Goal: Find contact information: Find contact information

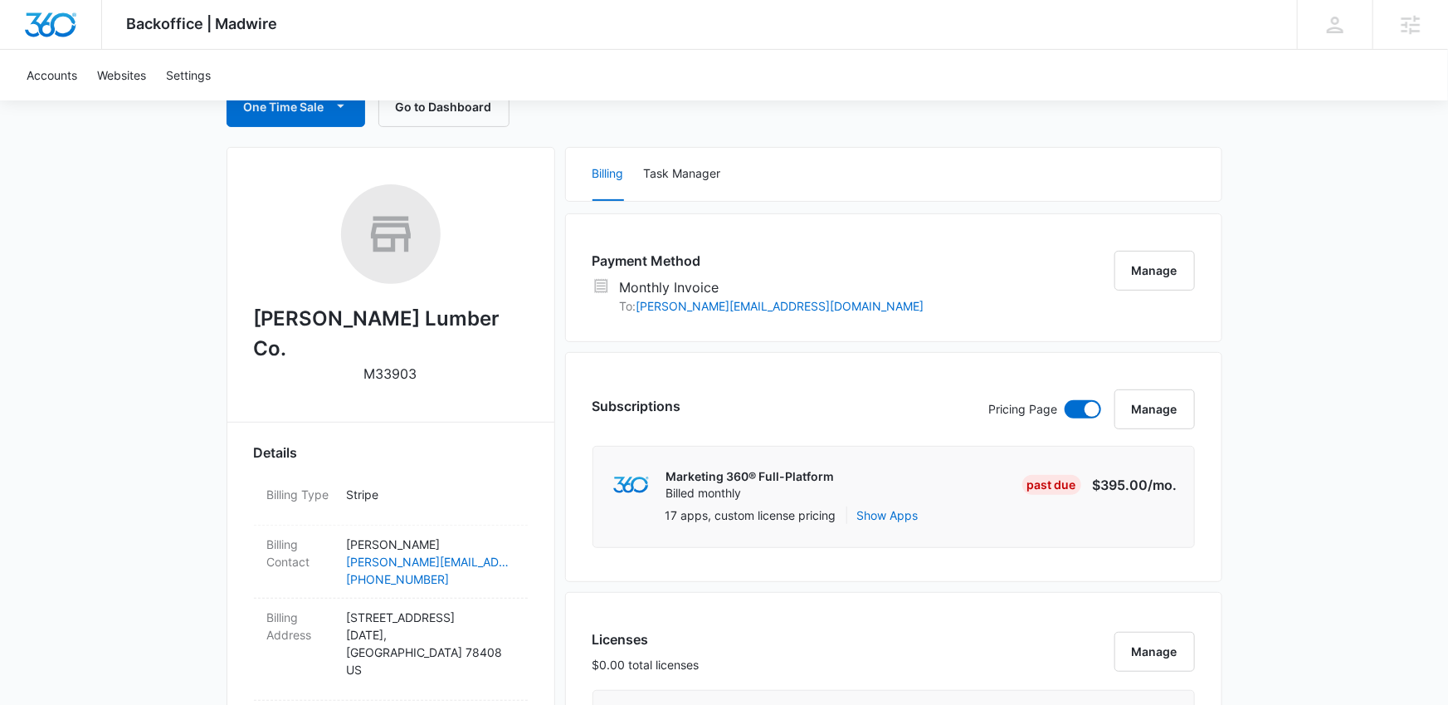
scroll to position [191, 0]
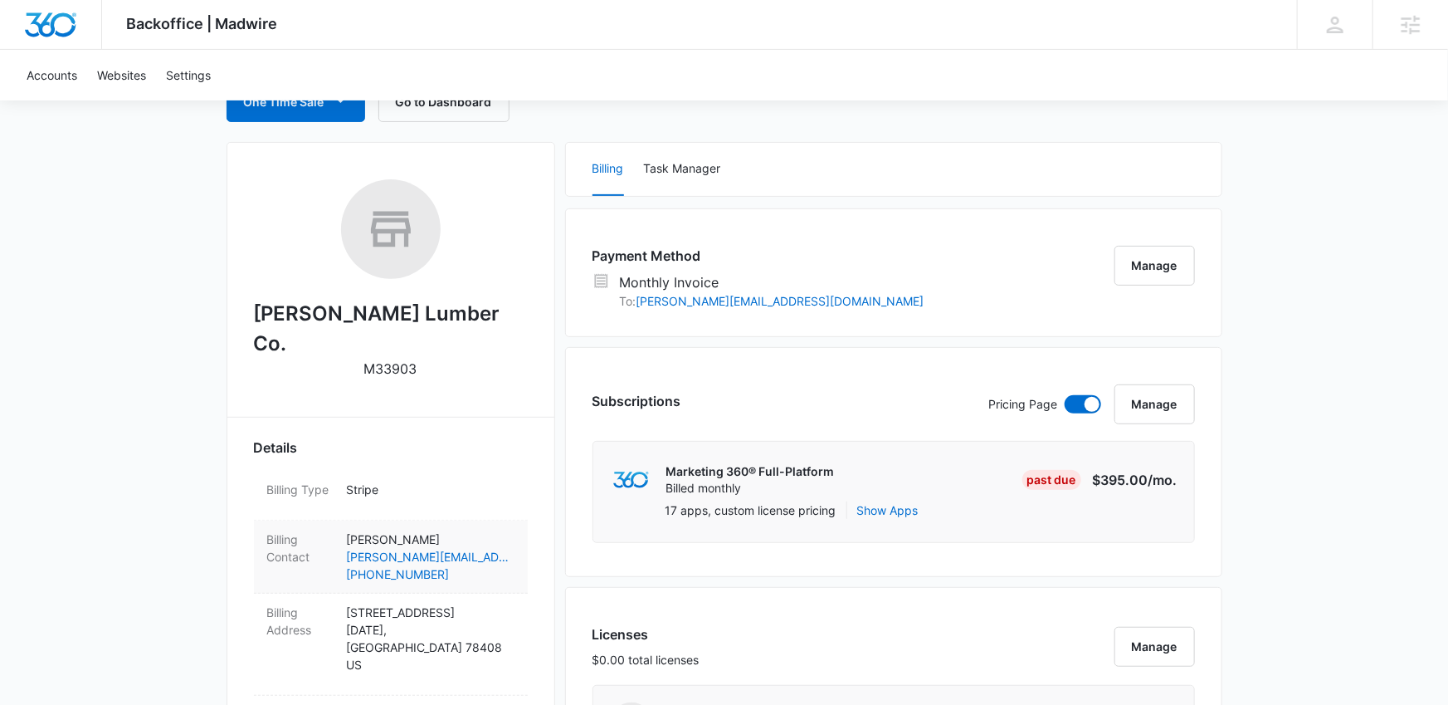
click at [446, 530] on p "[PERSON_NAME]" at bounding box center [431, 538] width 168 height 17
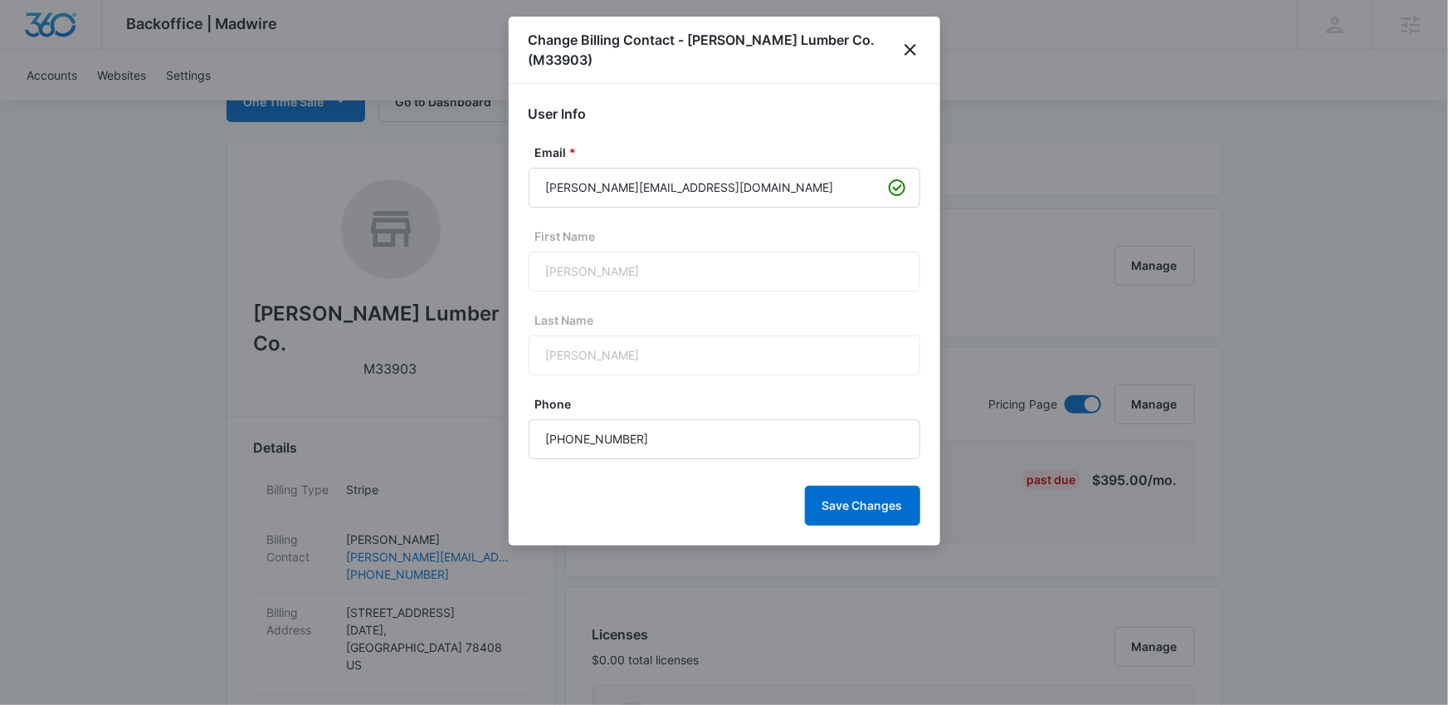
click at [456, 506] on div at bounding box center [724, 352] width 1448 height 705
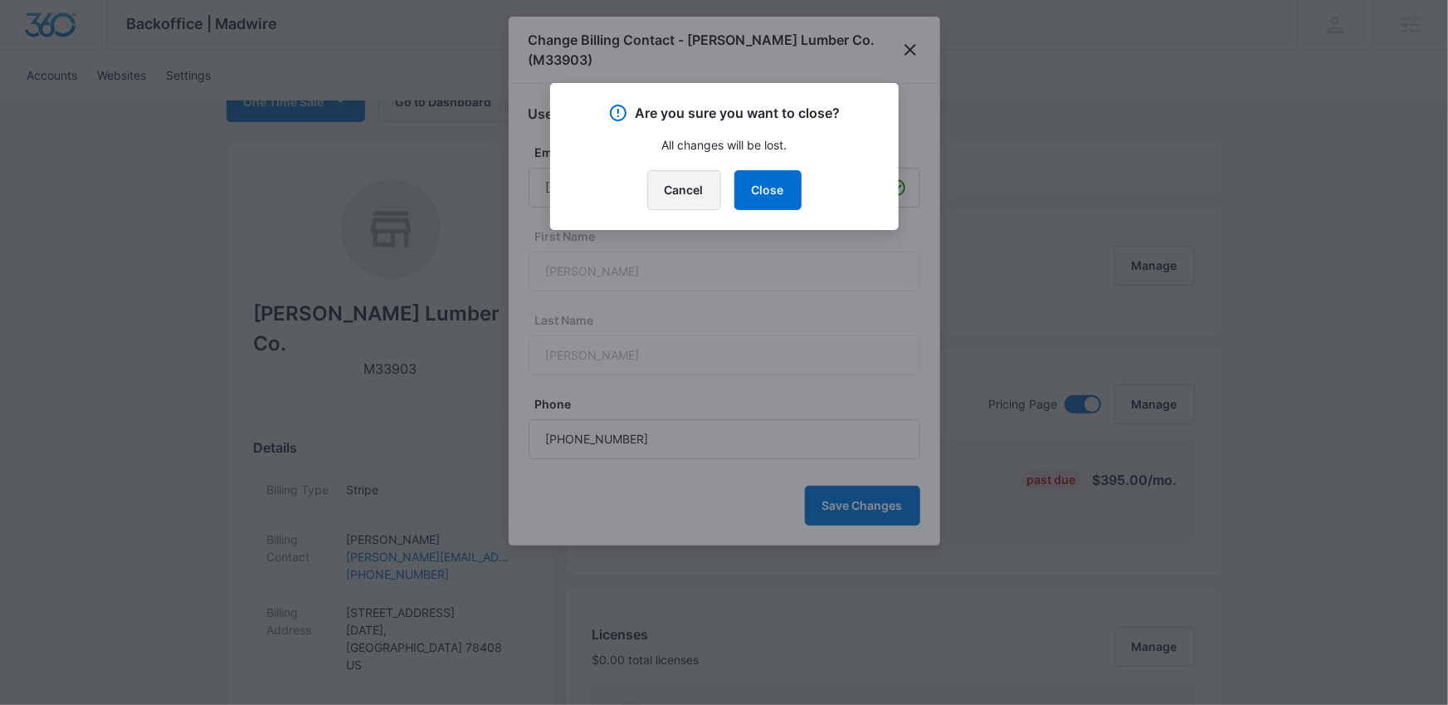
click at [708, 178] on button "Cancel" at bounding box center [684, 190] width 74 height 40
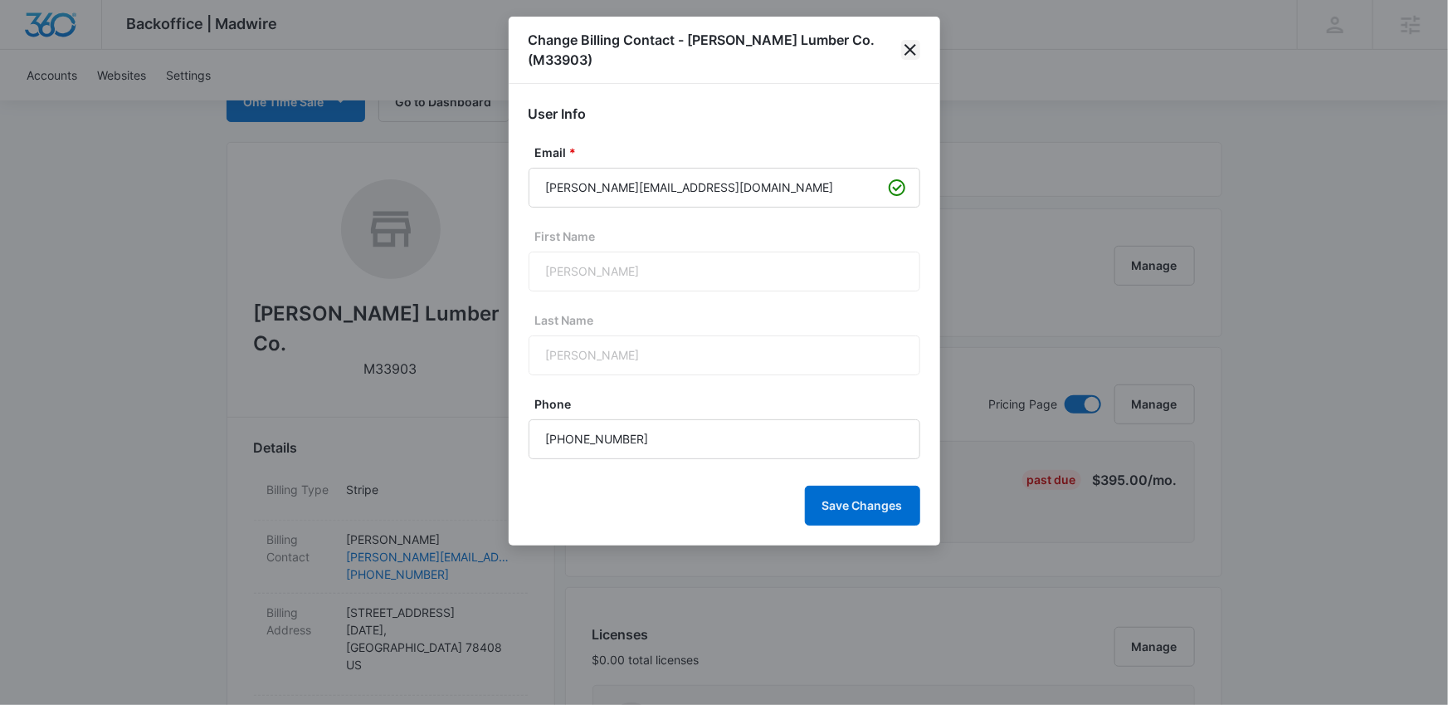
click at [913, 41] on icon "close" at bounding box center [911, 50] width 20 height 20
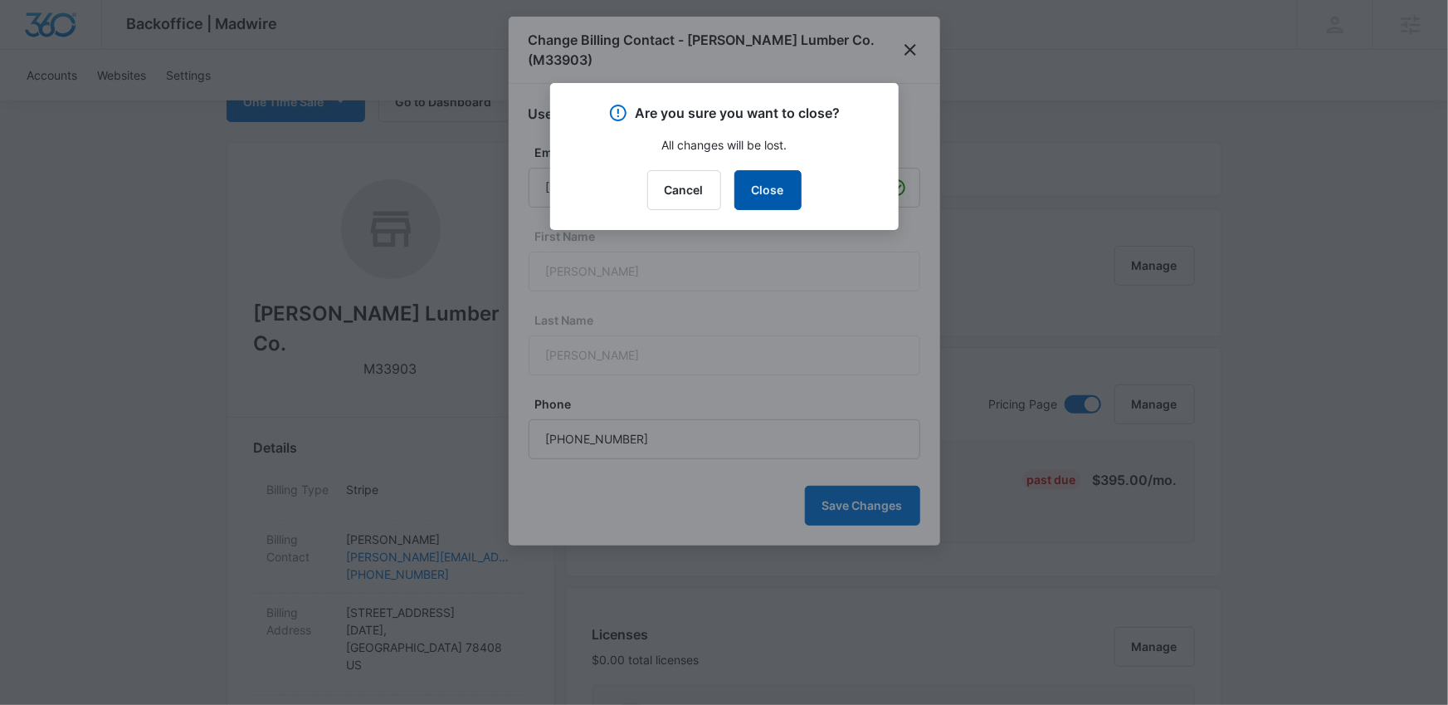
click at [779, 184] on button "Close" at bounding box center [768, 190] width 67 height 40
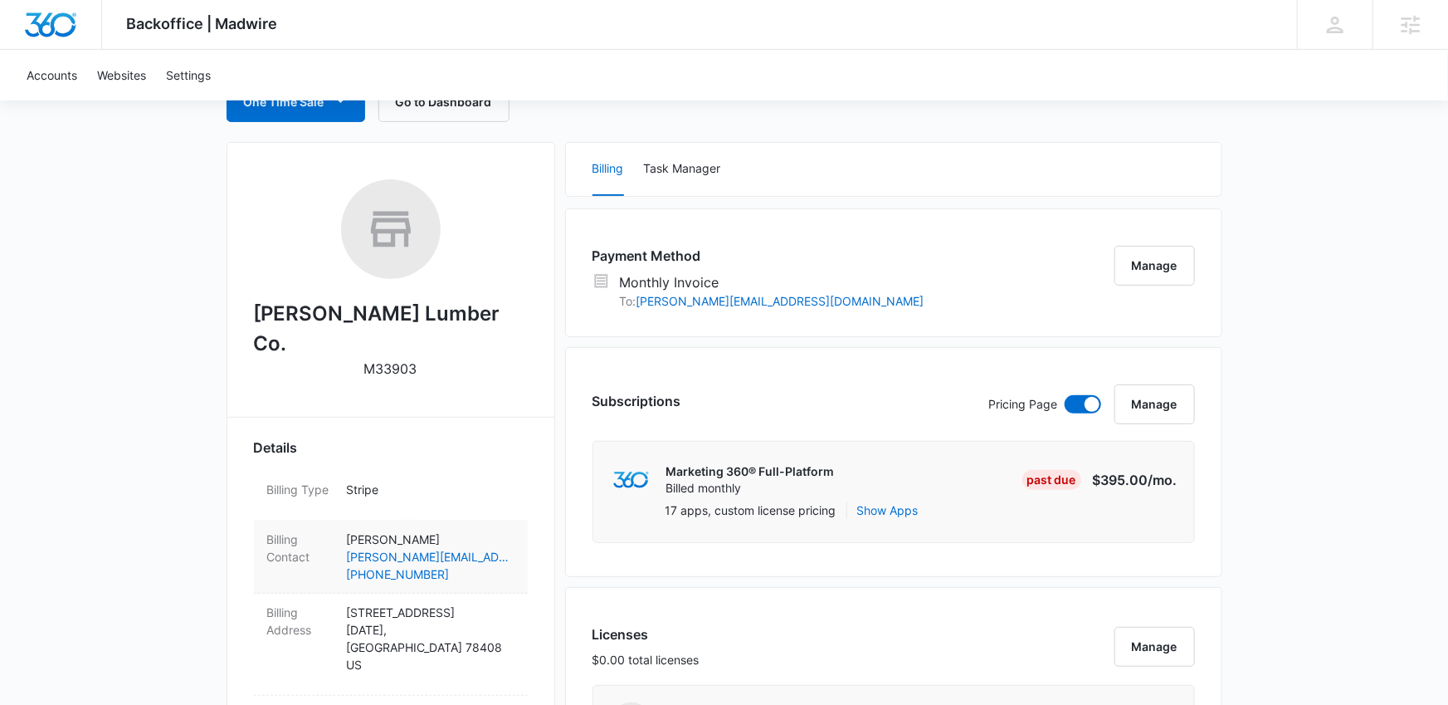
drag, startPoint x: 469, startPoint y: 510, endPoint x: 347, endPoint y: 507, distance: 122.0
click at [347, 530] on p "[PERSON_NAME]" at bounding box center [431, 538] width 168 height 17
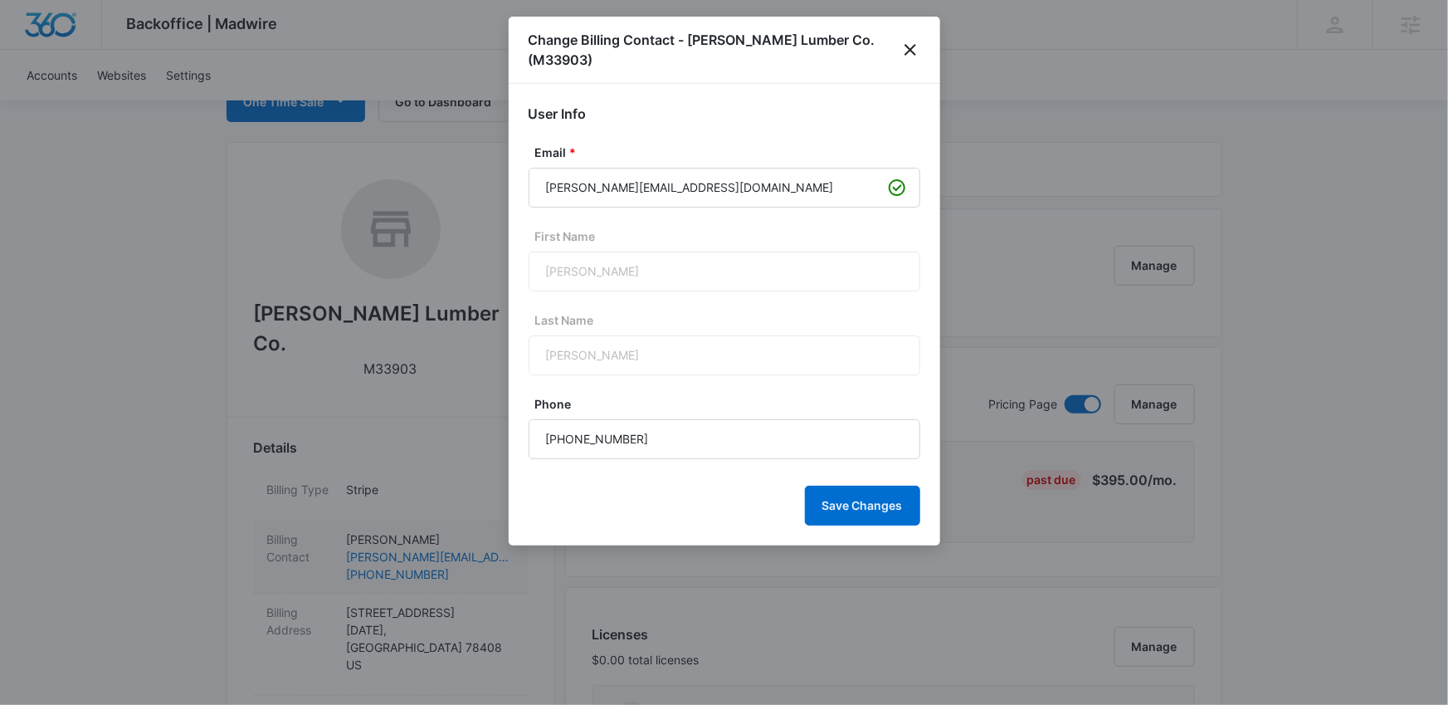
copy p "[PERSON_NAME]"
click at [677, 178] on input "[PERSON_NAME][EMAIL_ADDRESS][DOMAIN_NAME]" at bounding box center [725, 188] width 392 height 40
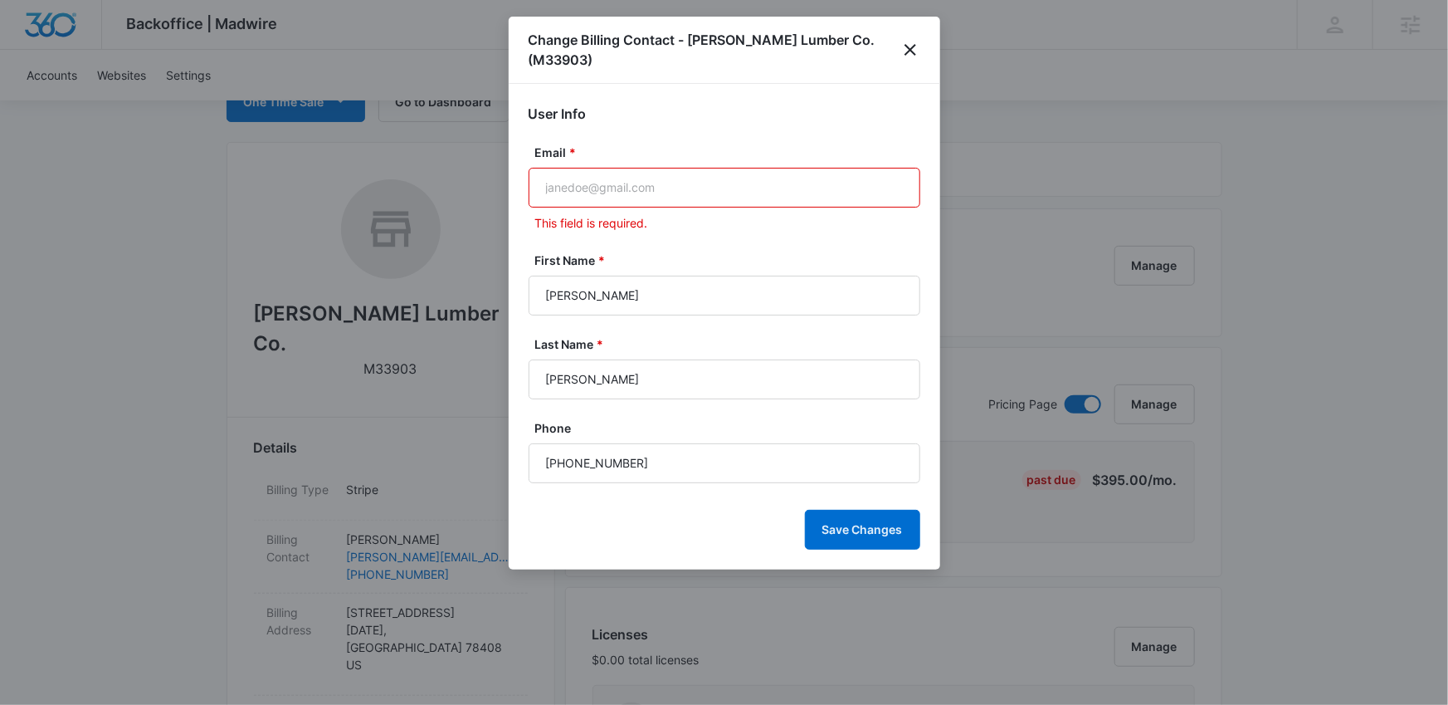
type input "[PERSON_NAME][EMAIL_ADDRESS][DOMAIN_NAME]"
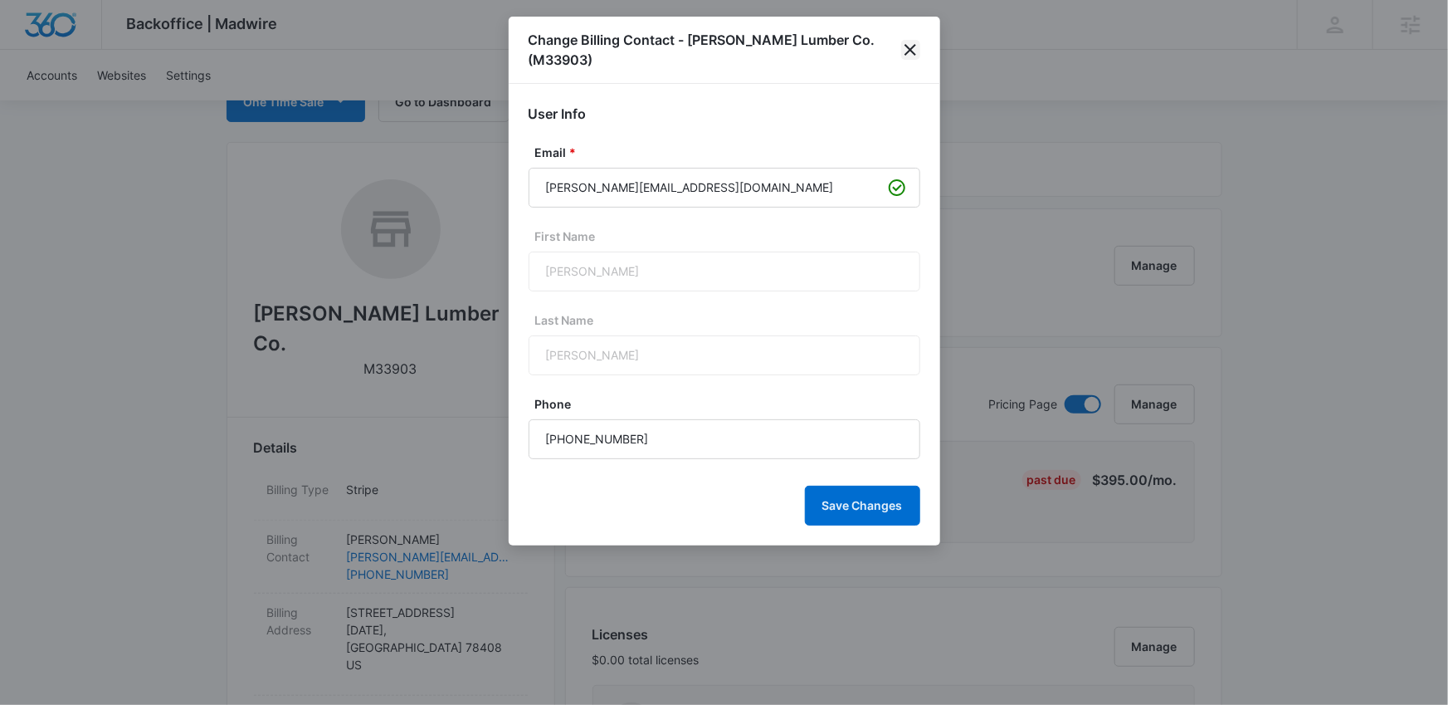
click at [916, 49] on icon "close" at bounding box center [911, 50] width 20 height 20
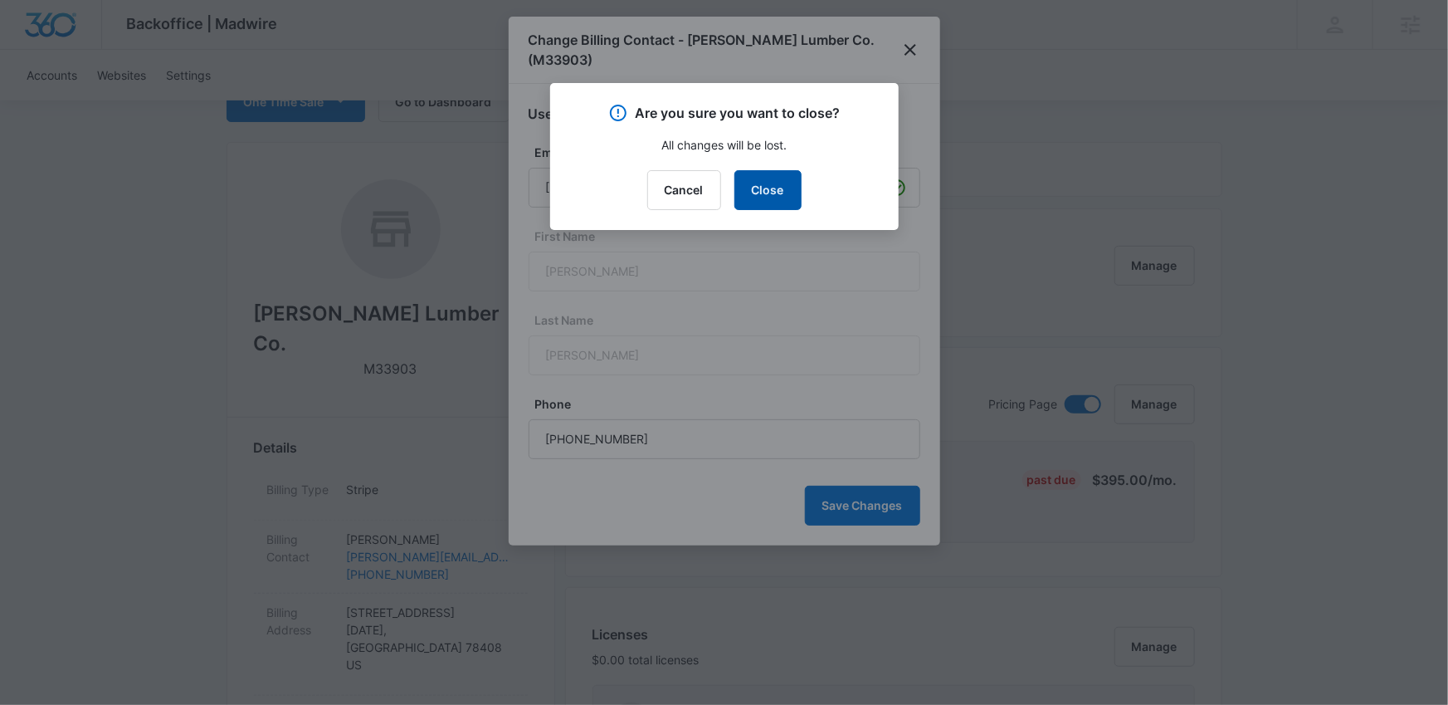
click at [774, 193] on button "Close" at bounding box center [768, 190] width 67 height 40
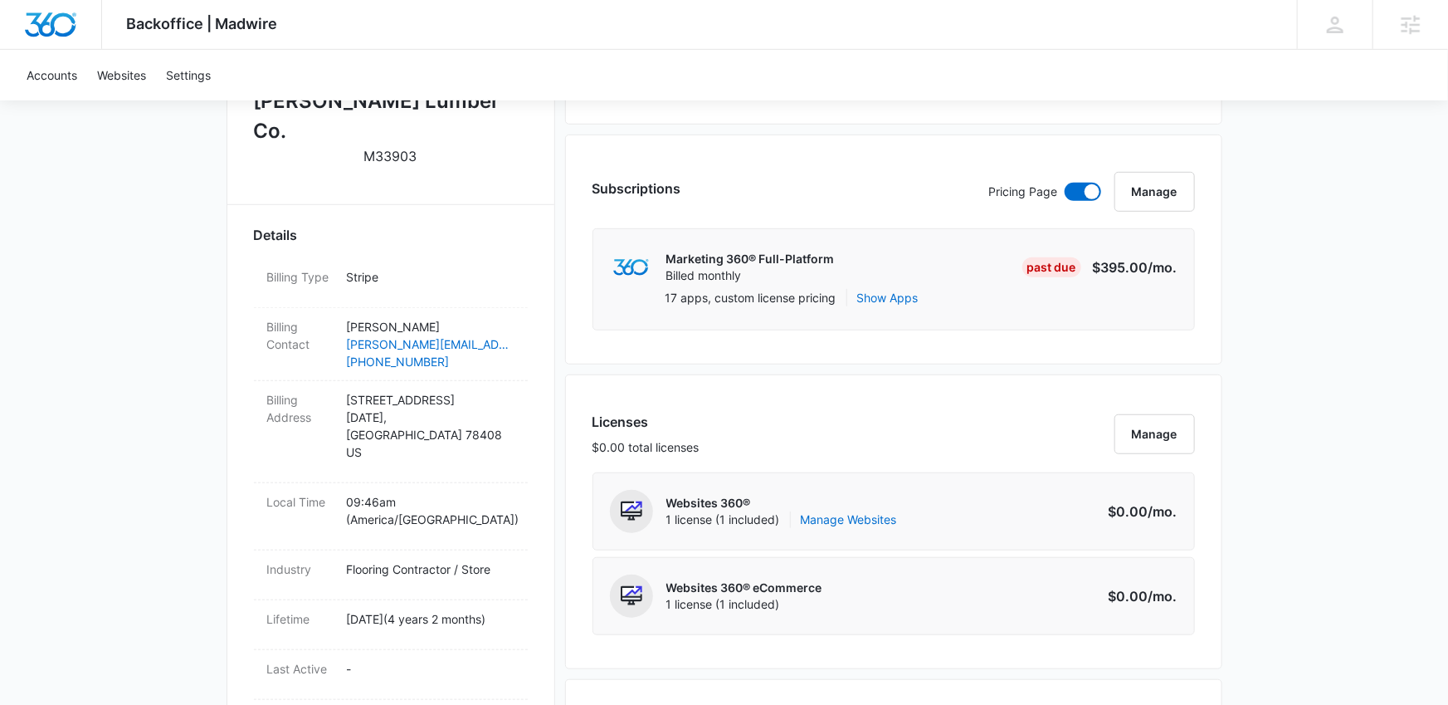
scroll to position [432, 0]
